Goal: Information Seeking & Learning: Check status

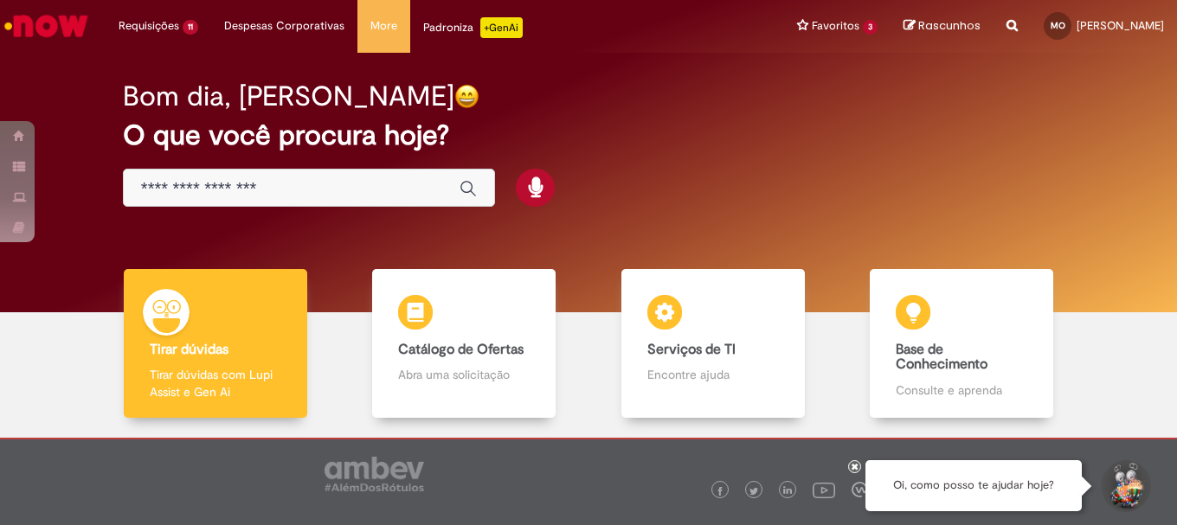
click at [255, 184] on input "Basta digitar aqui" at bounding box center [292, 189] width 302 height 20
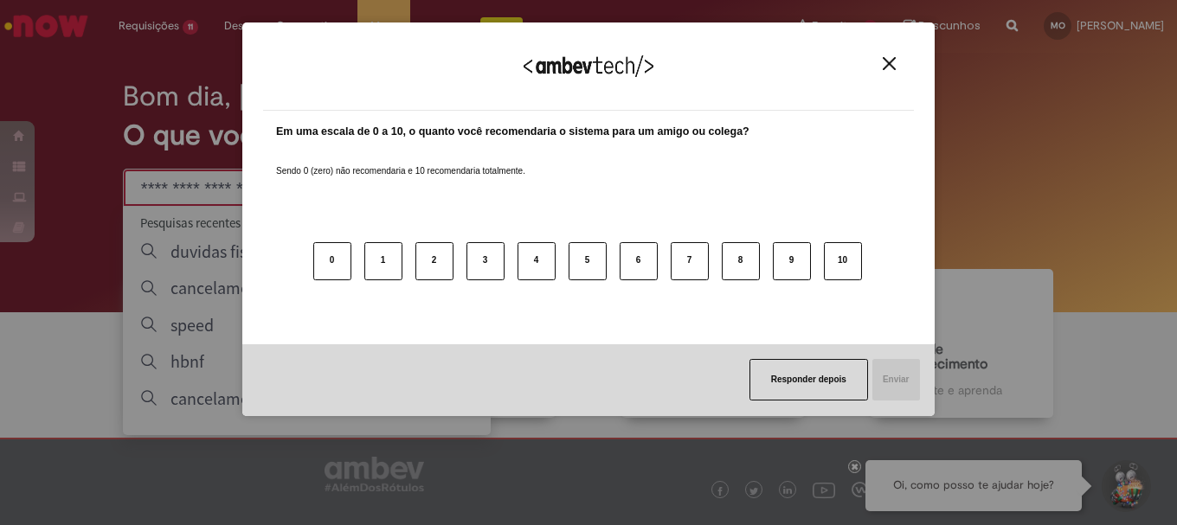
click at [149, 18] on div "Agradecemos seu feedback! Em uma escala de 0 a 10, o quanto você recomendaria o…" at bounding box center [588, 262] width 1177 height 525
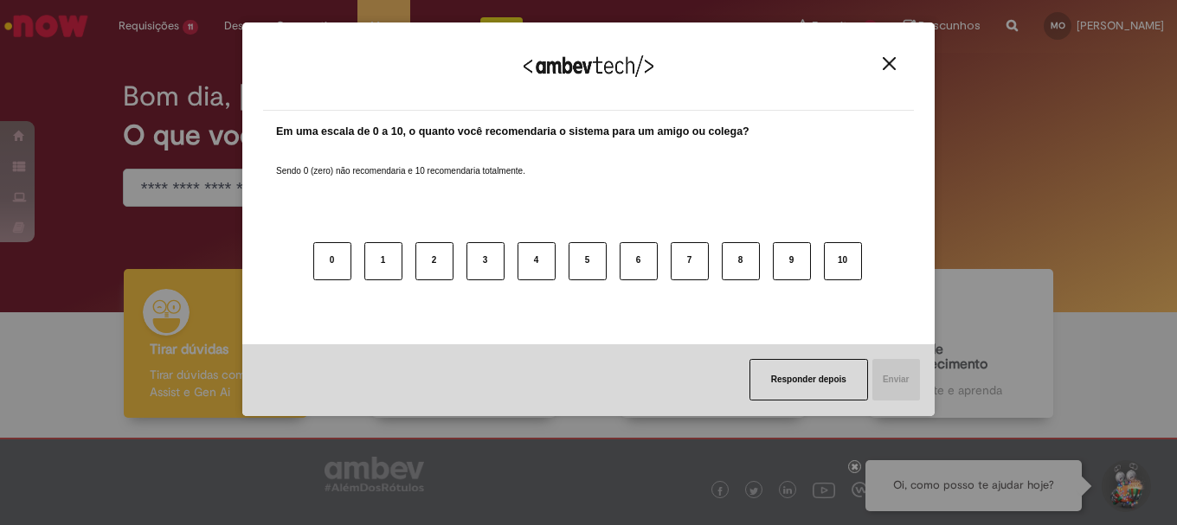
click at [891, 58] on img "Close" at bounding box center [889, 63] width 13 height 13
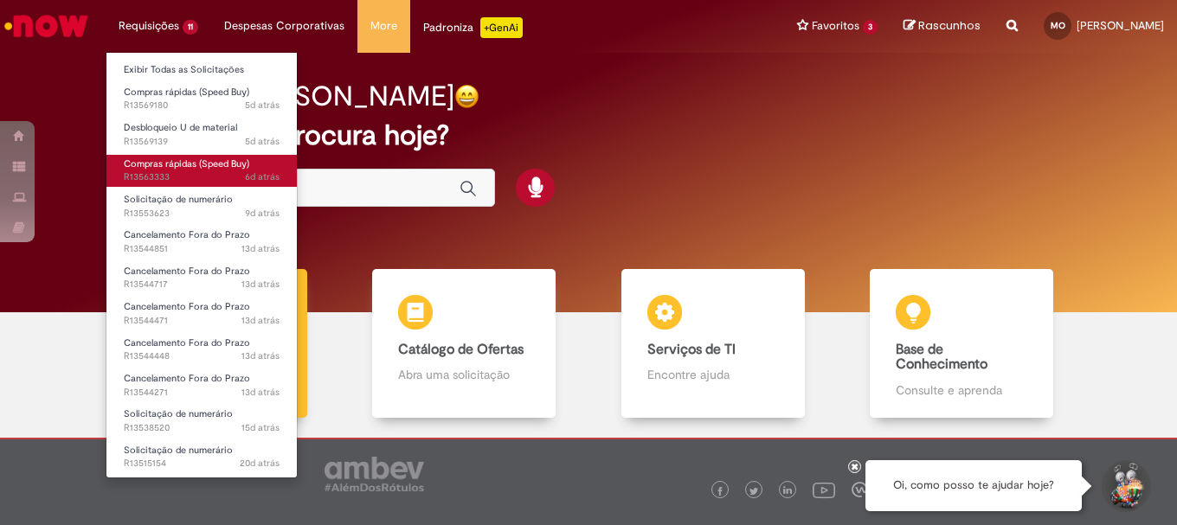
click at [169, 177] on span "6d atrás 6 dias atrás R13563333" at bounding box center [202, 178] width 156 height 14
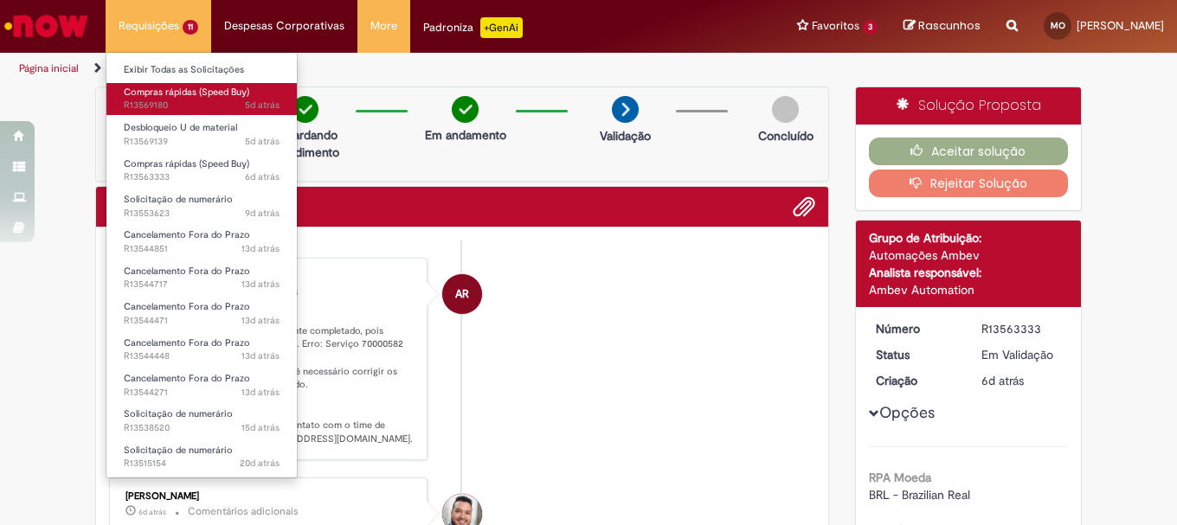
click at [199, 97] on span "Compras rápidas (Speed Buy)" at bounding box center [187, 92] width 126 height 13
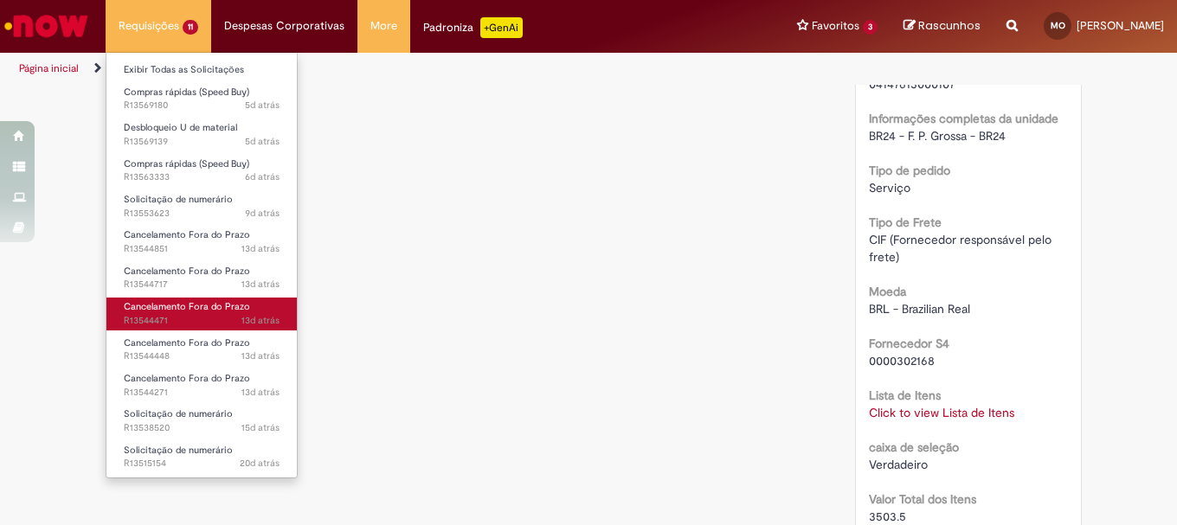
scroll to position [1311, 0]
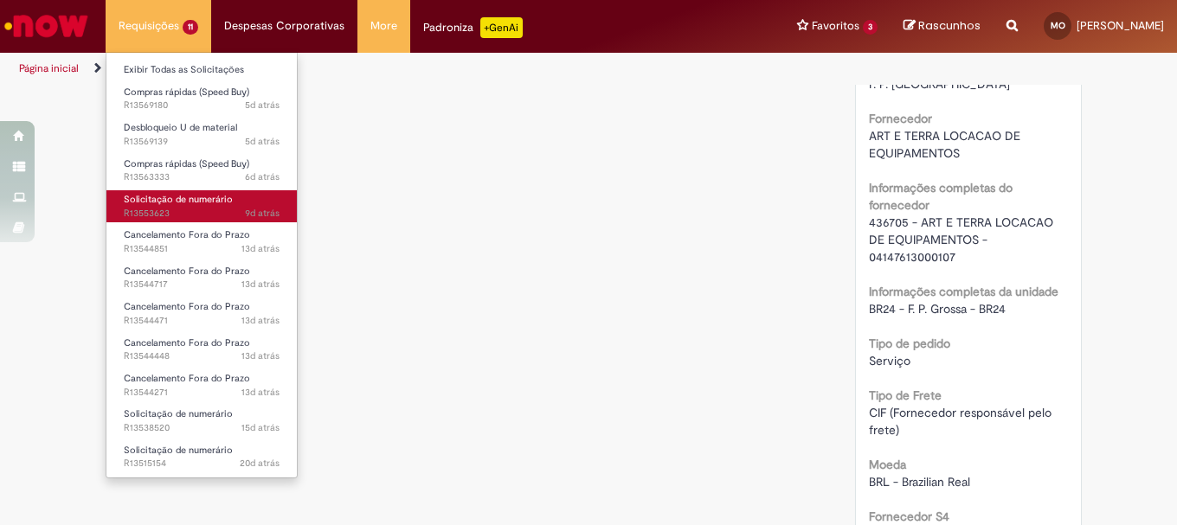
click at [196, 209] on span "9d atrás 9 dias atrás R13553623" at bounding box center [202, 214] width 156 height 14
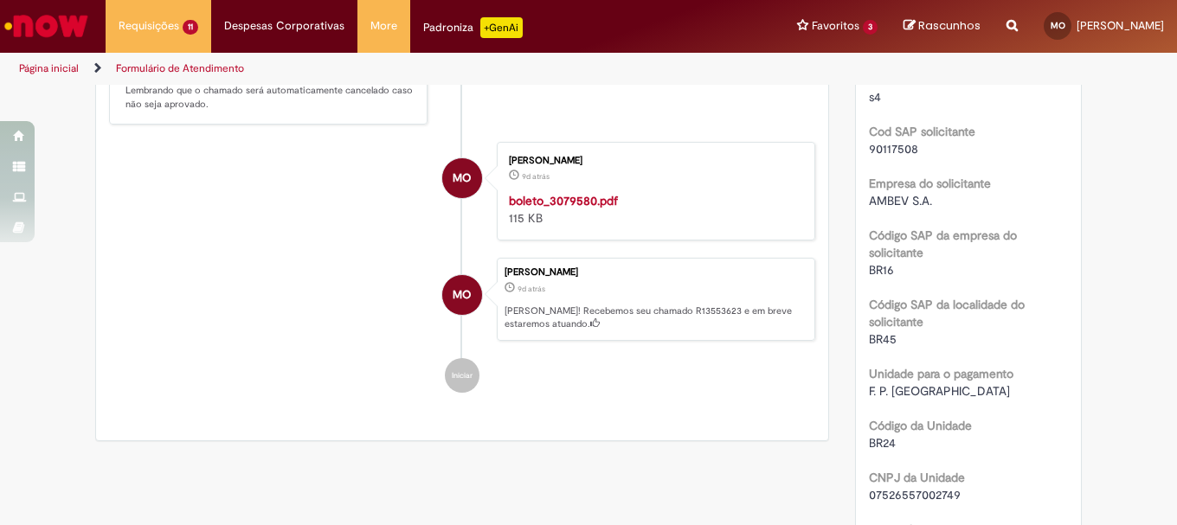
scroll to position [87, 0]
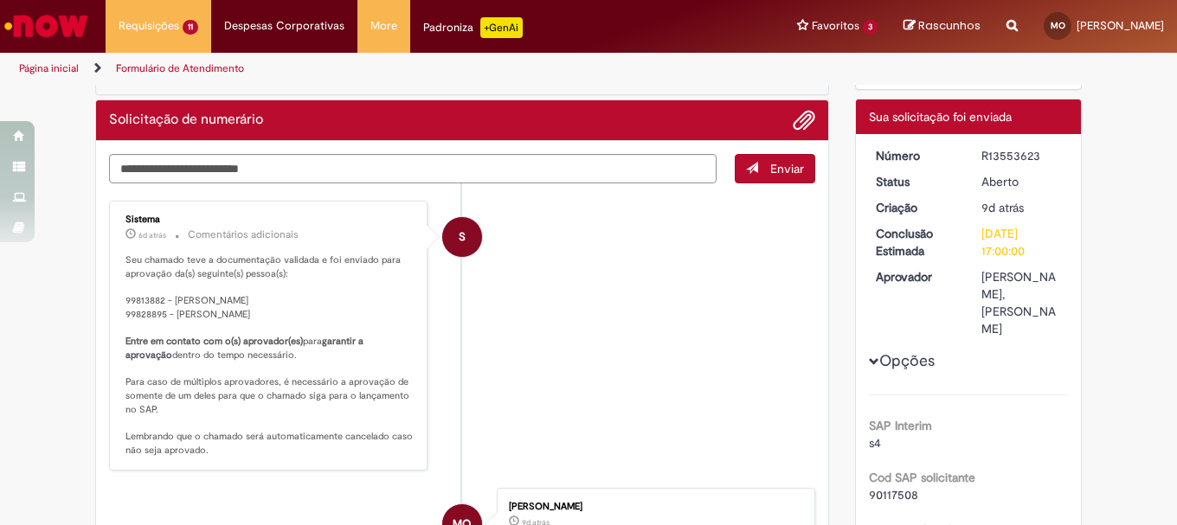
click at [1001, 154] on div "R13553623" at bounding box center [1022, 155] width 80 height 17
copy div "R13553623"
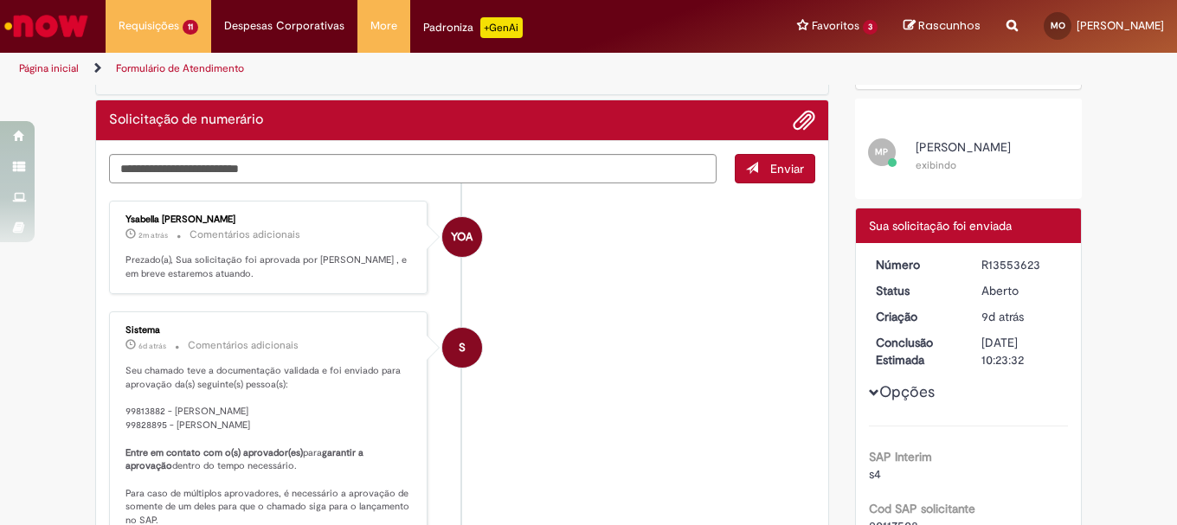
scroll to position [0, 0]
